Goal: Transaction & Acquisition: Purchase product/service

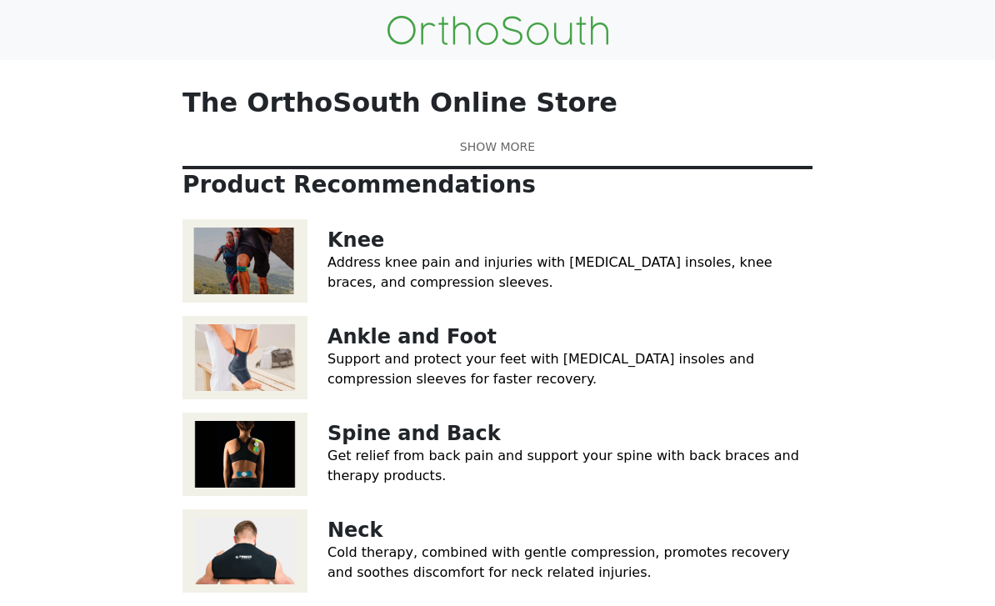
click at [517, 156] on link at bounding box center [497, 146] width 630 height 17
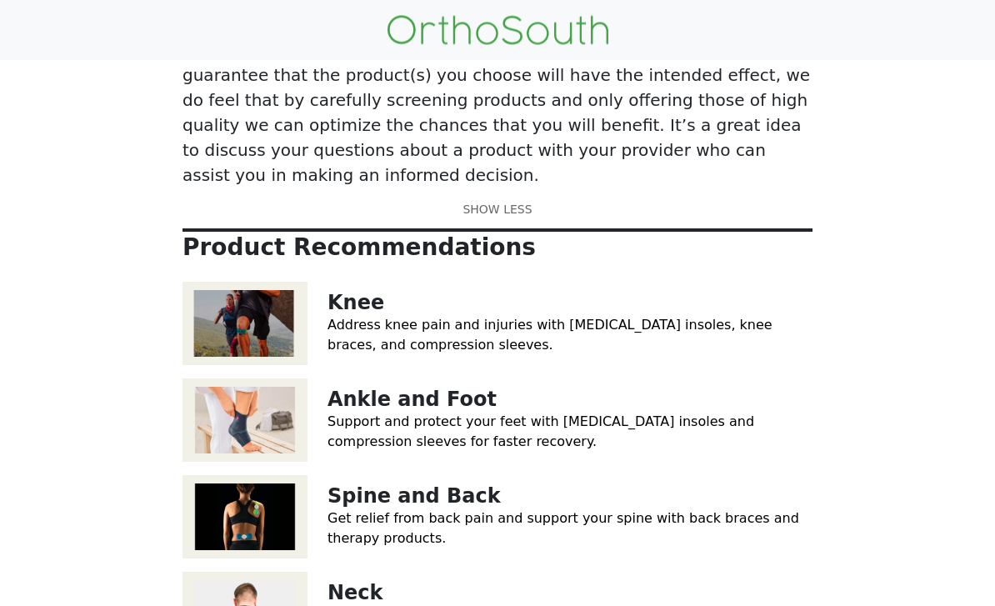
scroll to position [157, 0]
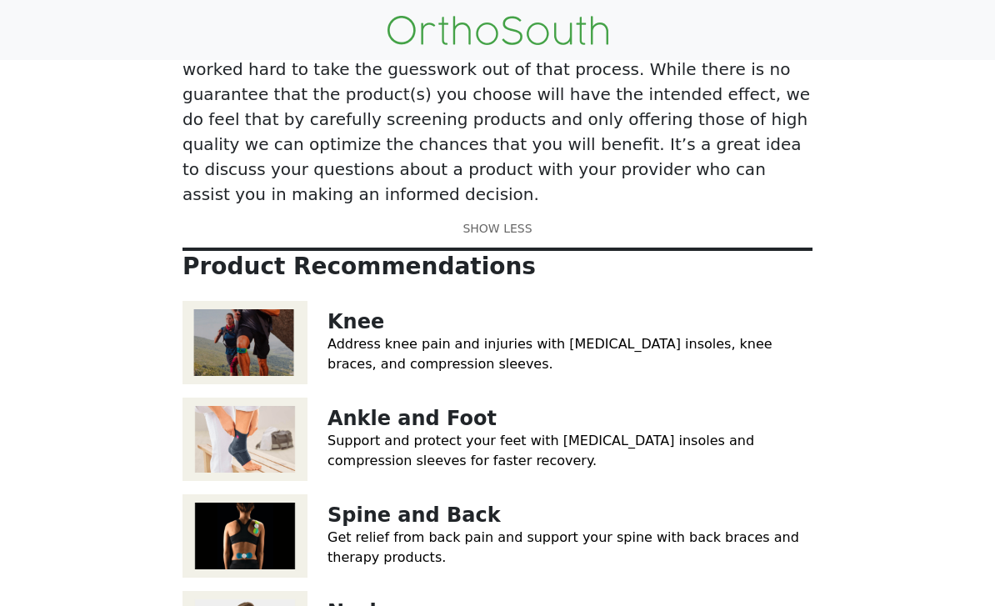
click at [247, 308] on img at bounding box center [244, 342] width 125 height 83
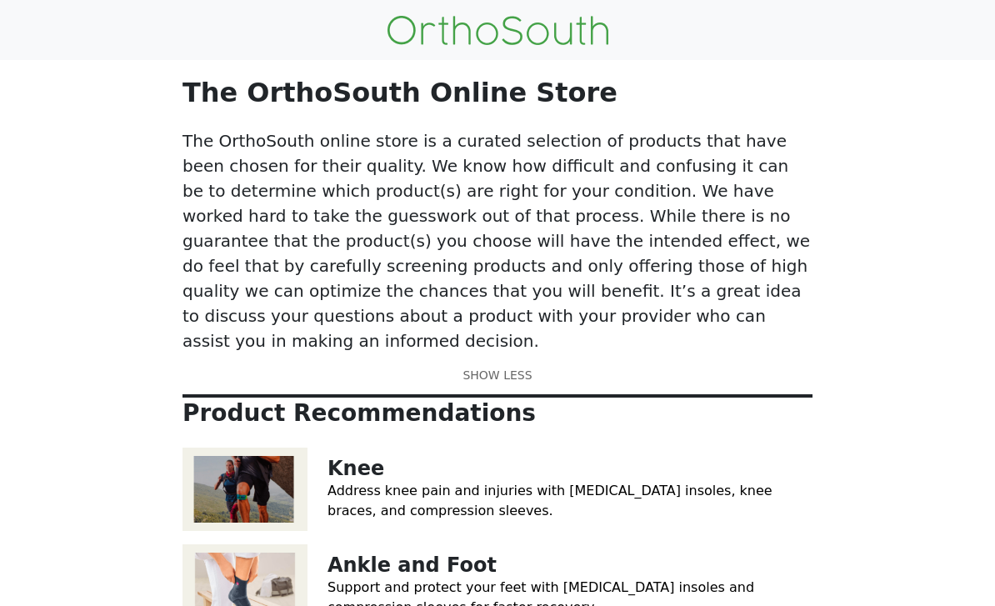
scroll to position [0, 0]
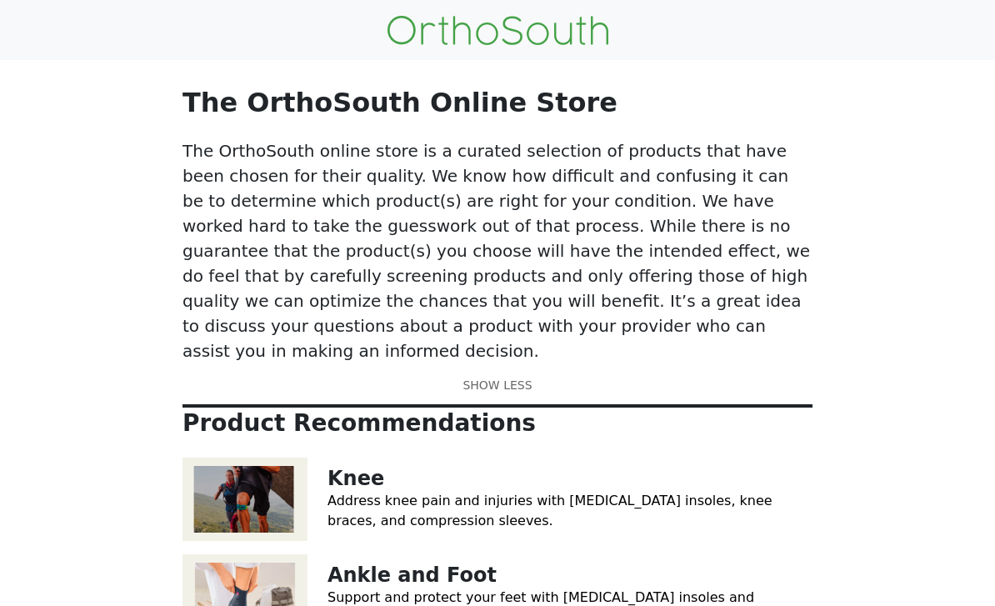
click at [577, 33] on img at bounding box center [497, 30] width 221 height 29
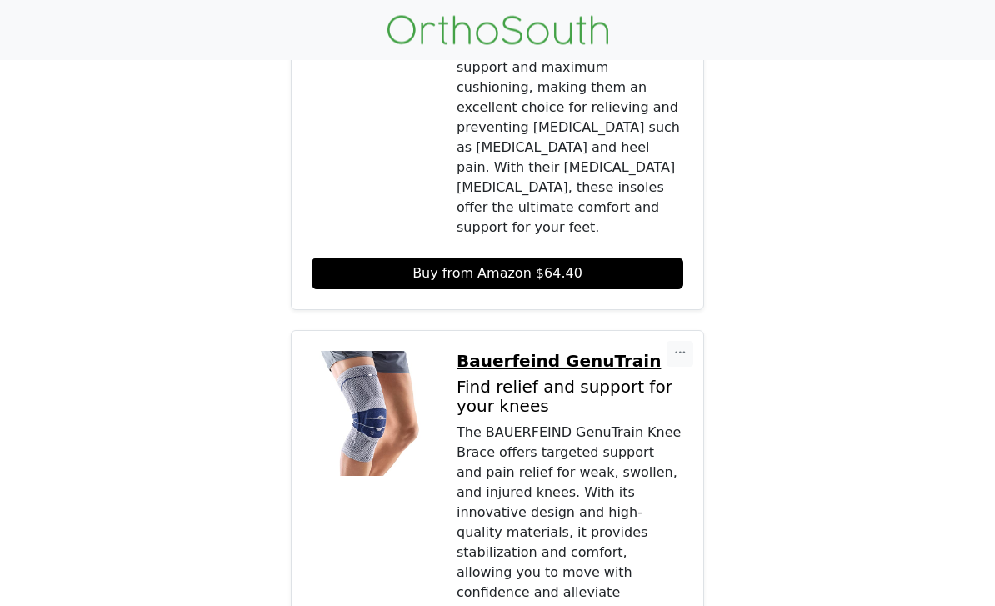
scroll to position [522, 0]
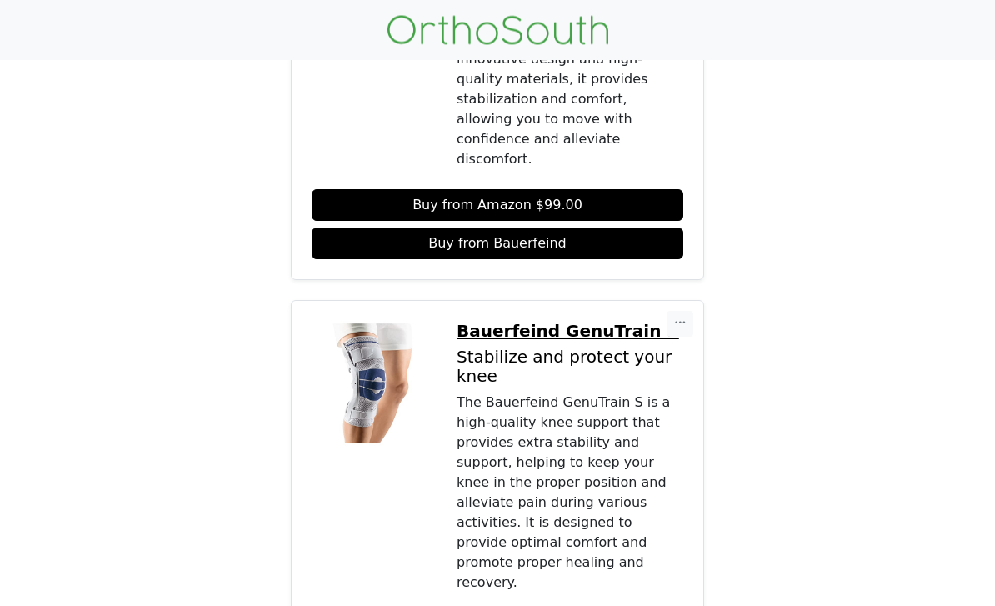
scroll to position [967, 0]
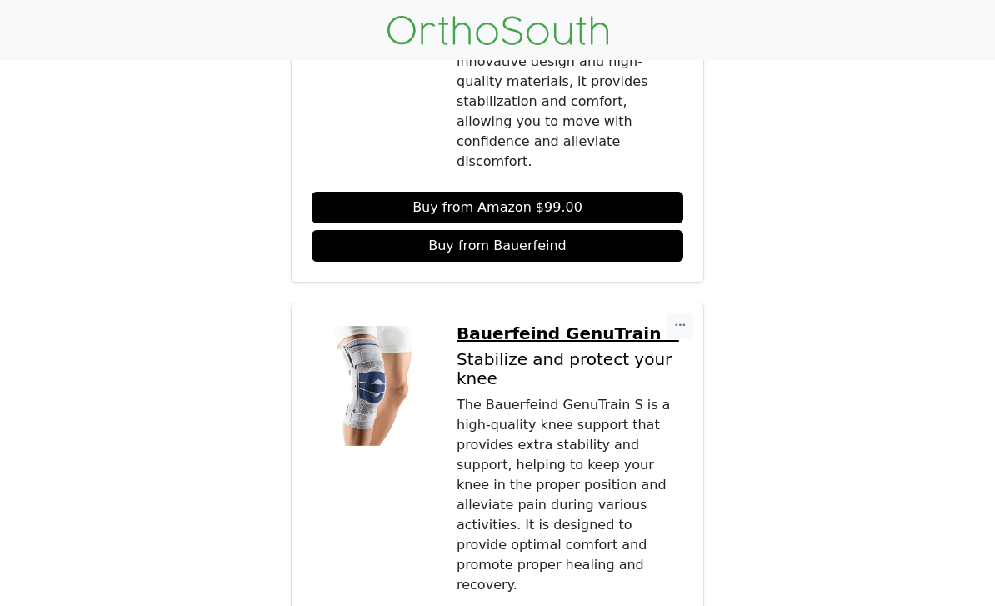
click at [363, 323] on img at bounding box center [374, 385] width 125 height 125
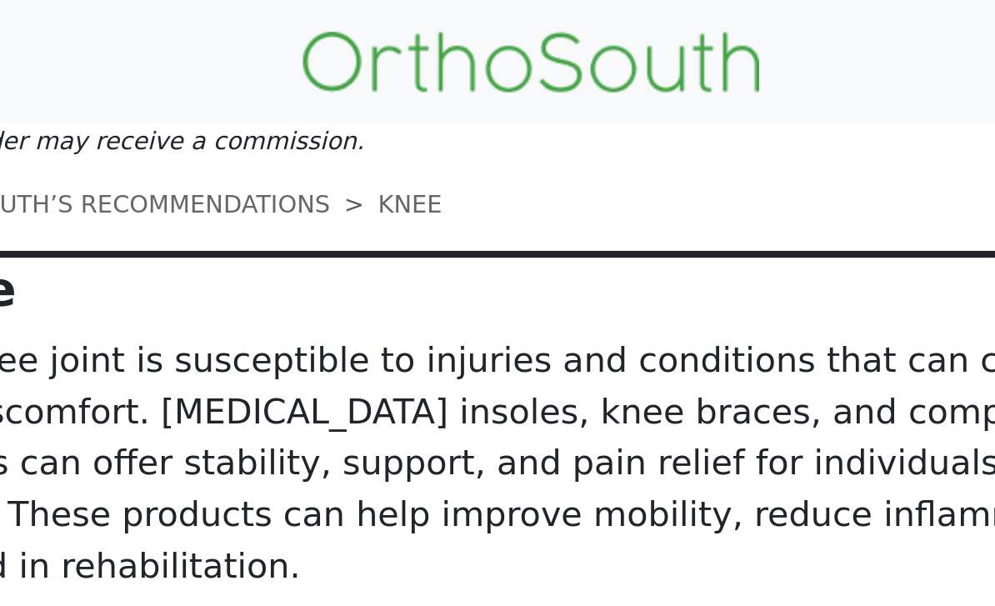
scroll to position [0, 0]
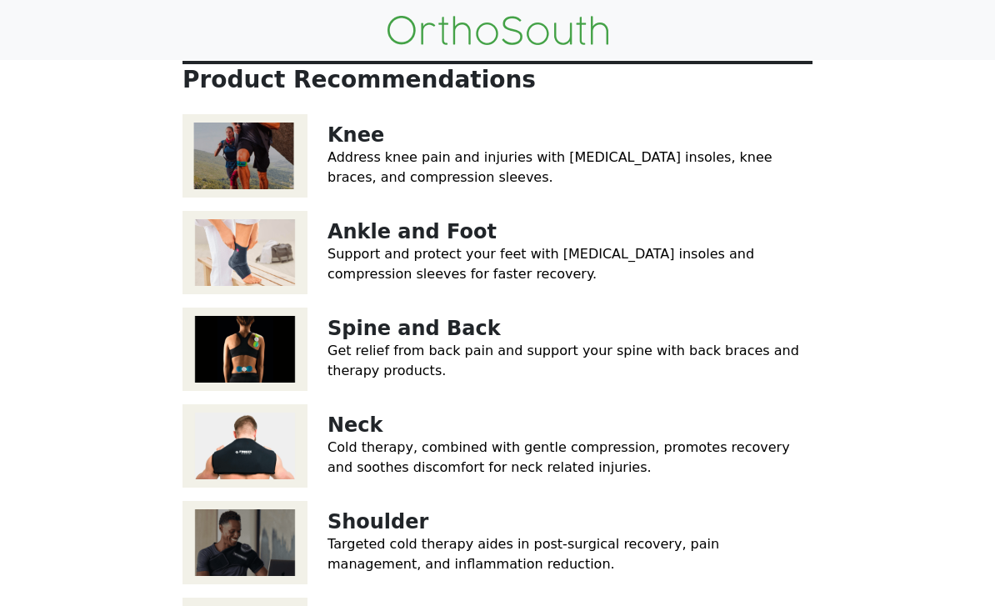
scroll to position [92, 0]
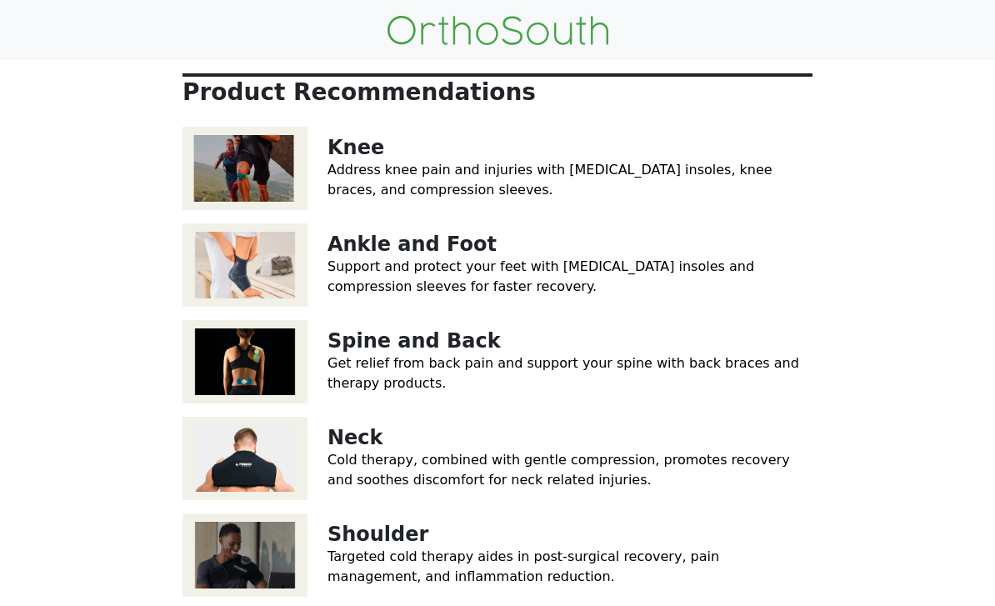
click at [263, 210] on img at bounding box center [244, 168] width 125 height 83
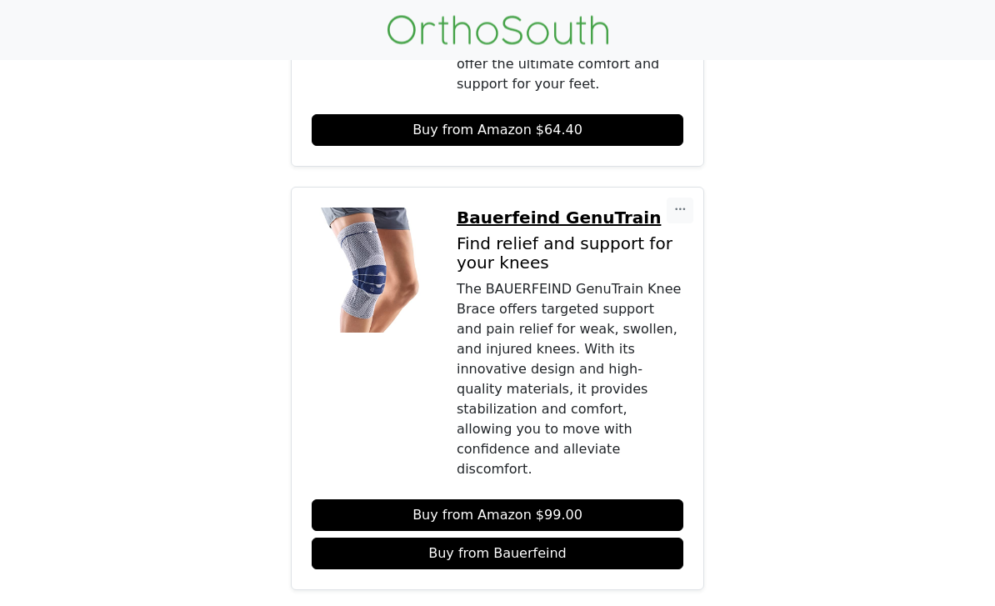
scroll to position [651, 0]
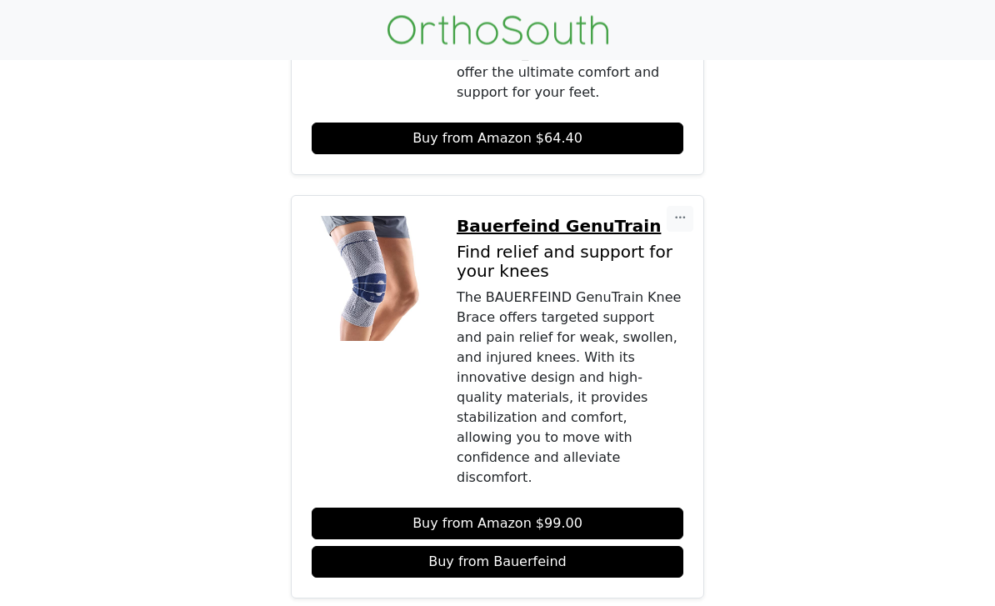
click at [384, 217] on img at bounding box center [374, 279] width 125 height 125
click at [582, 508] on link "Buy from Amazon $99.00" at bounding box center [498, 524] width 372 height 32
